Goal: Task Accomplishment & Management: Complete application form

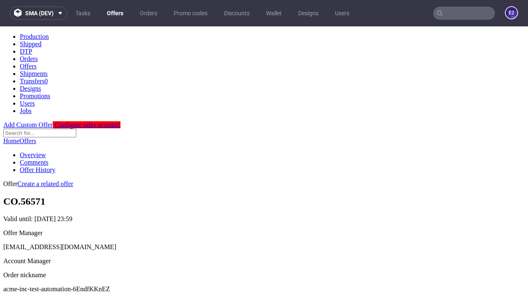
scroll to position [82, 0]
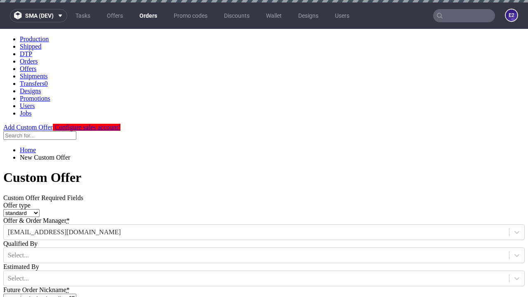
type input "acme-inc-test-automation-6EndfKKnEZ"
type input "2025-08-20"
type input "e2e-user-TbCMMrdlHi@test.com"
select select "gb"
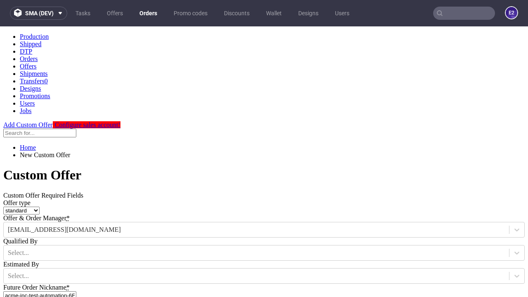
scroll to position [5, 0]
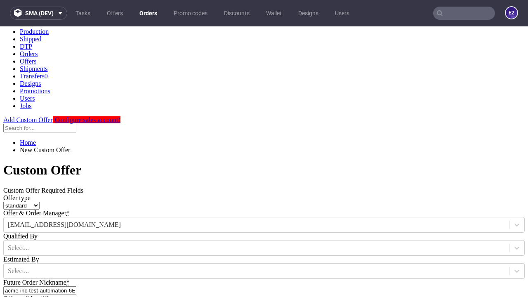
type input "e2e-user-TbCMMrdlHi@test.com"
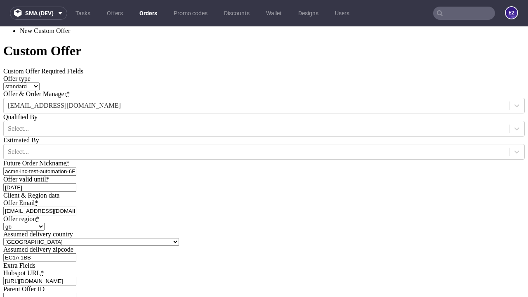
type input "[URL][DOMAIN_NAME]"
type input "Please wait..."
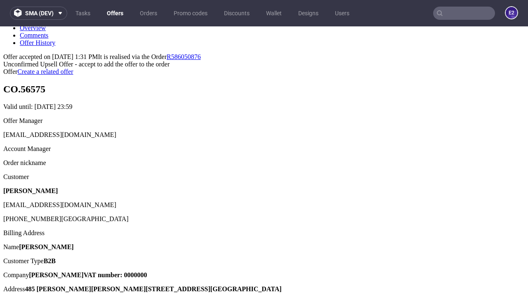
scroll to position [127, 0]
type input "In progress..."
